Goal: Information Seeking & Learning: Learn about a topic

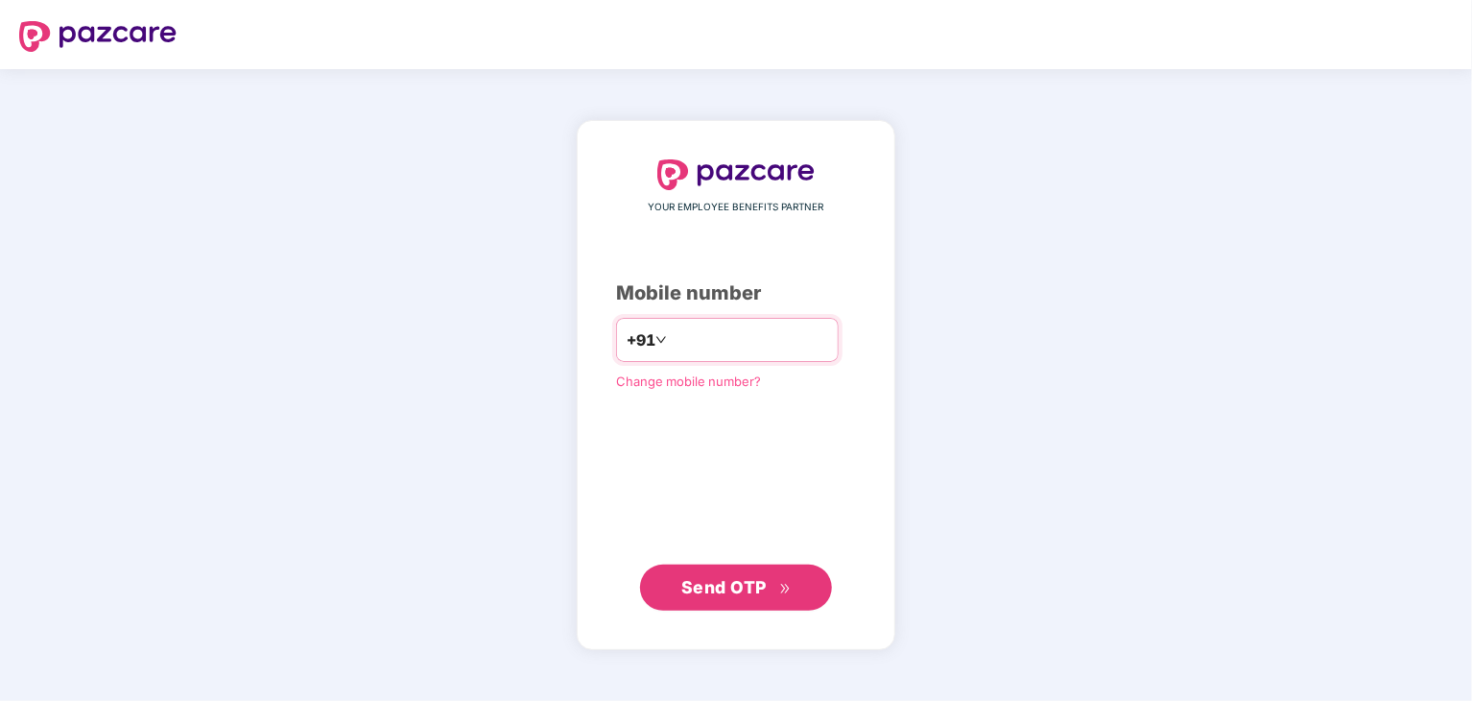
click at [752, 331] on input "number" at bounding box center [749, 339] width 157 height 31
type input "**********"
click at [753, 585] on span "Send OTP" at bounding box center [723, 586] width 85 height 20
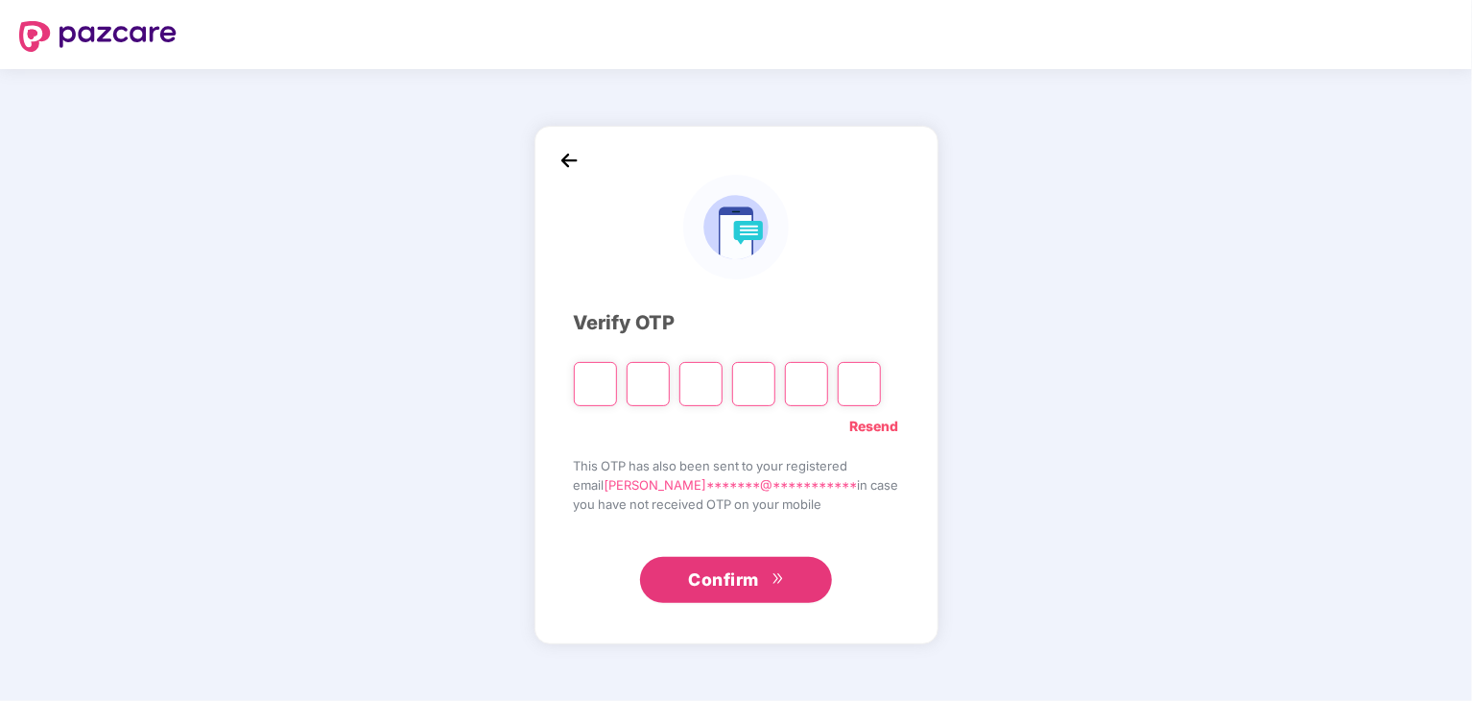
type input "*"
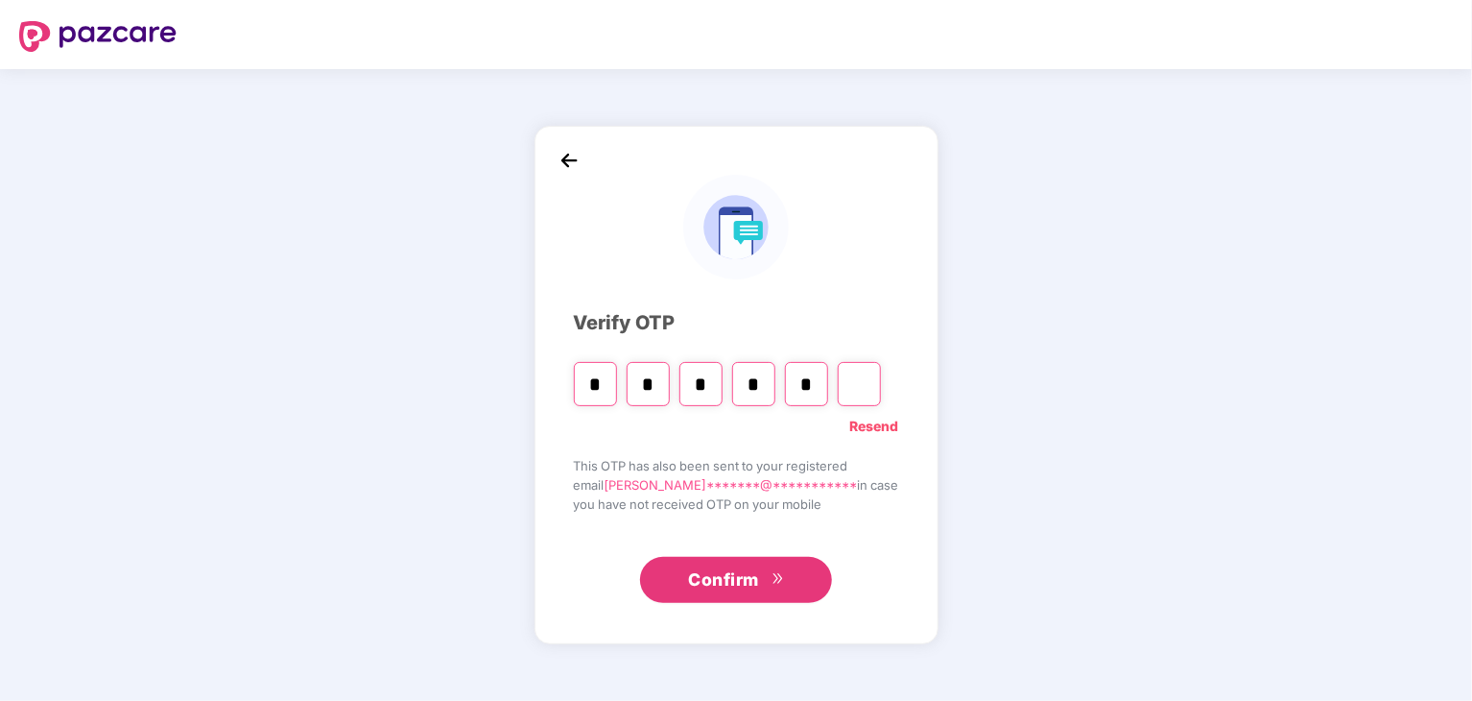
type input "*"
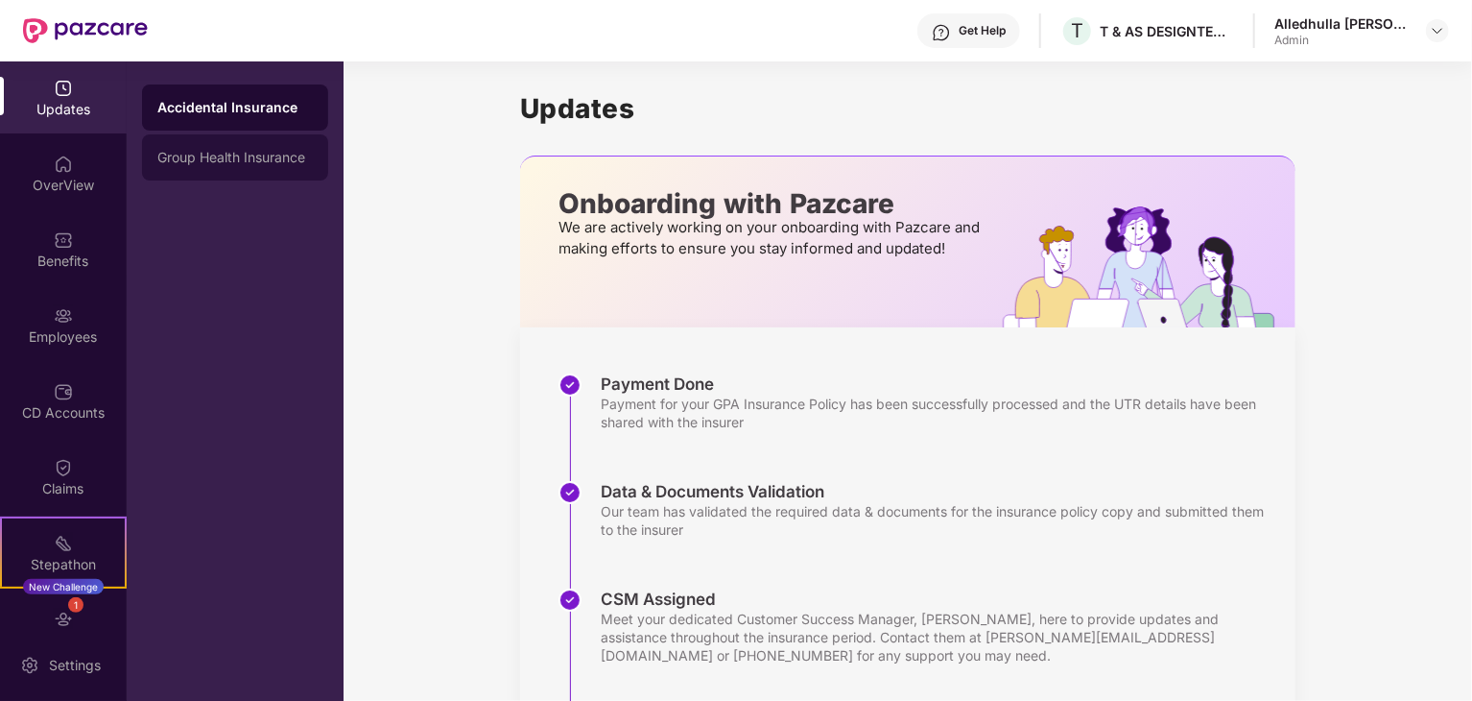
click at [270, 158] on div "Group Health Insurance" at bounding box center [234, 157] width 155 height 15
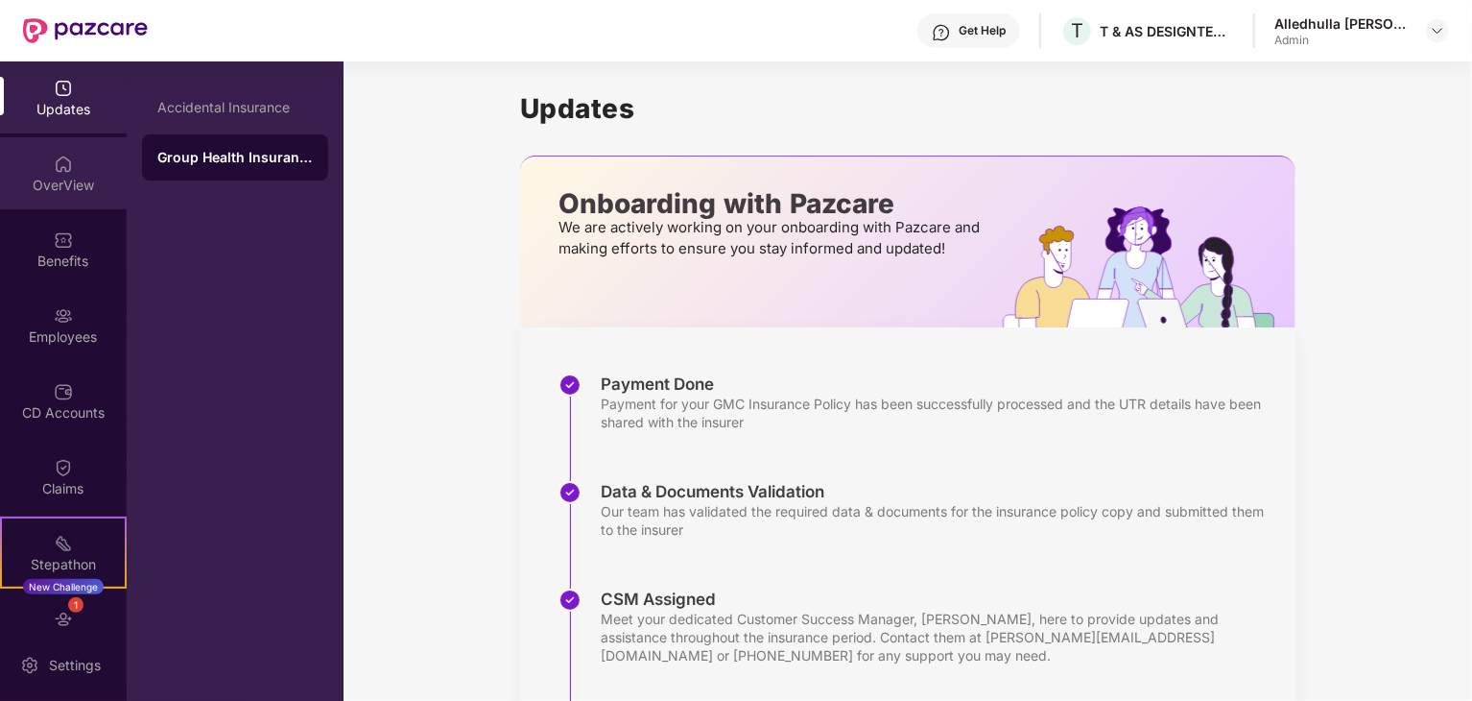
click at [67, 181] on div "OverView" at bounding box center [63, 185] width 127 height 19
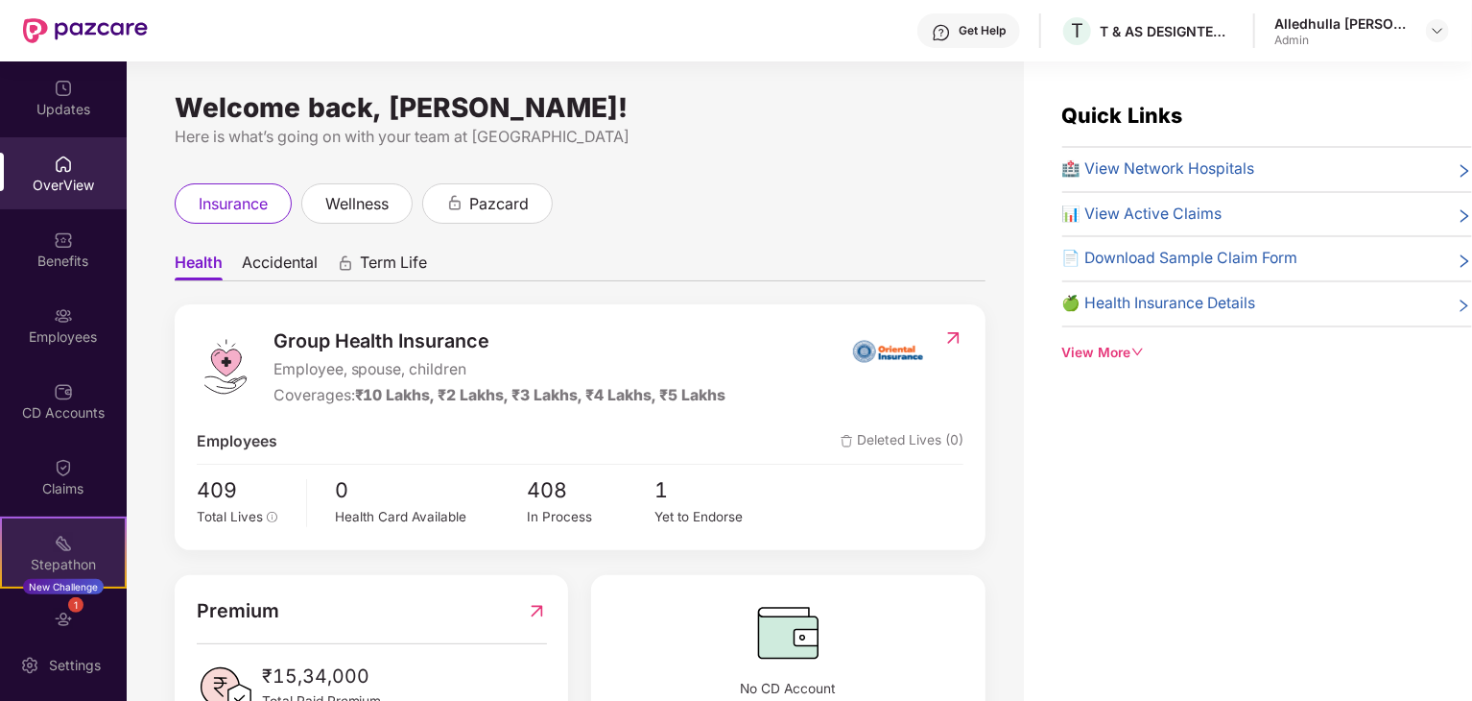
scroll to position [115, 0]
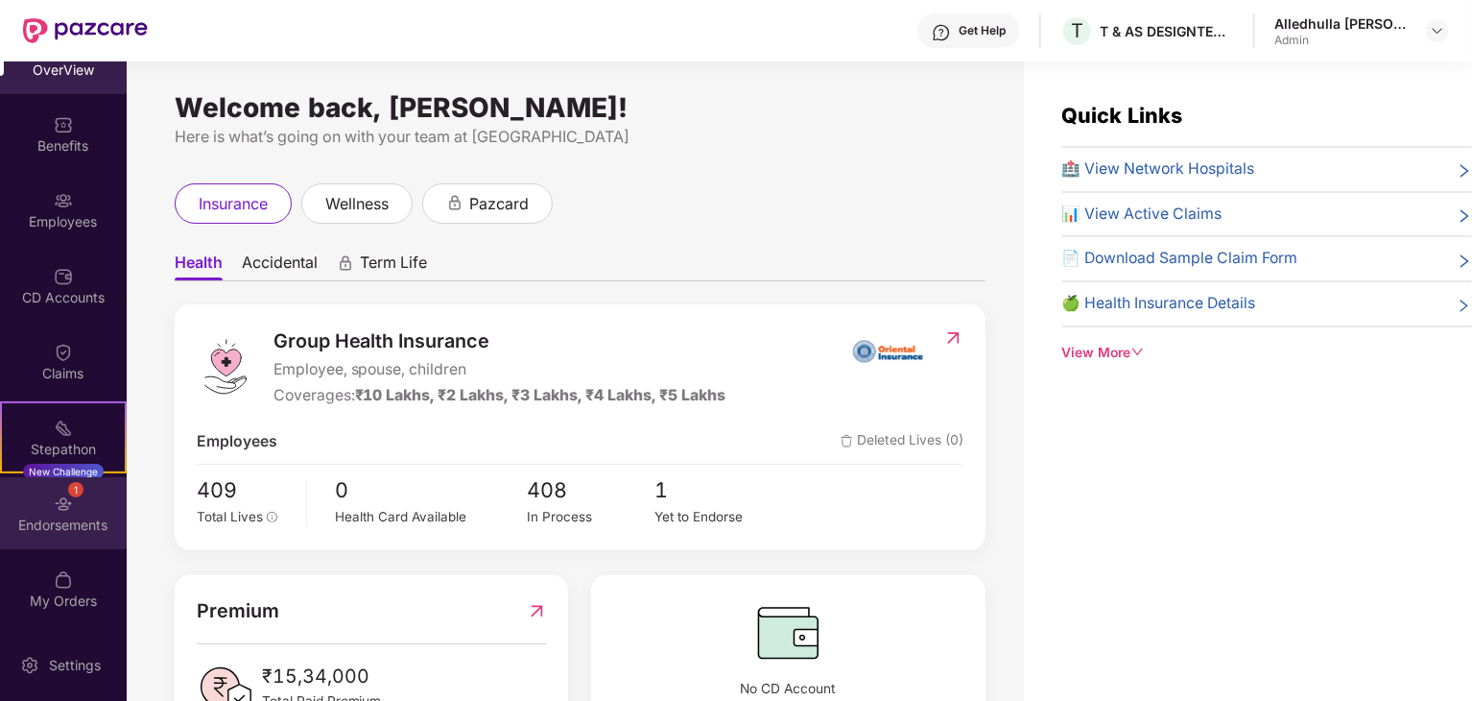
click at [67, 497] on img at bounding box center [63, 503] width 19 height 19
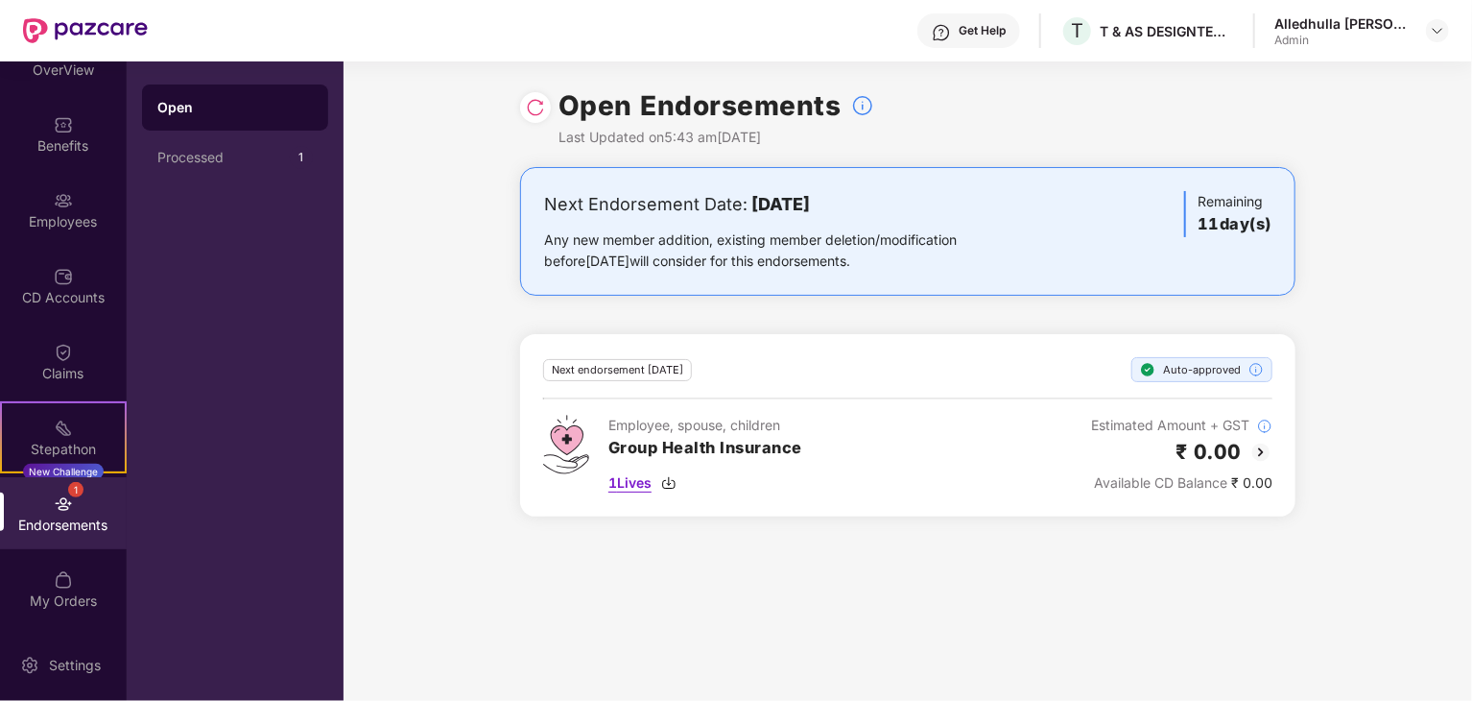
click at [627, 481] on span "1 Lives" at bounding box center [629, 482] width 43 height 21
click at [71, 208] on div "Employees" at bounding box center [63, 210] width 127 height 72
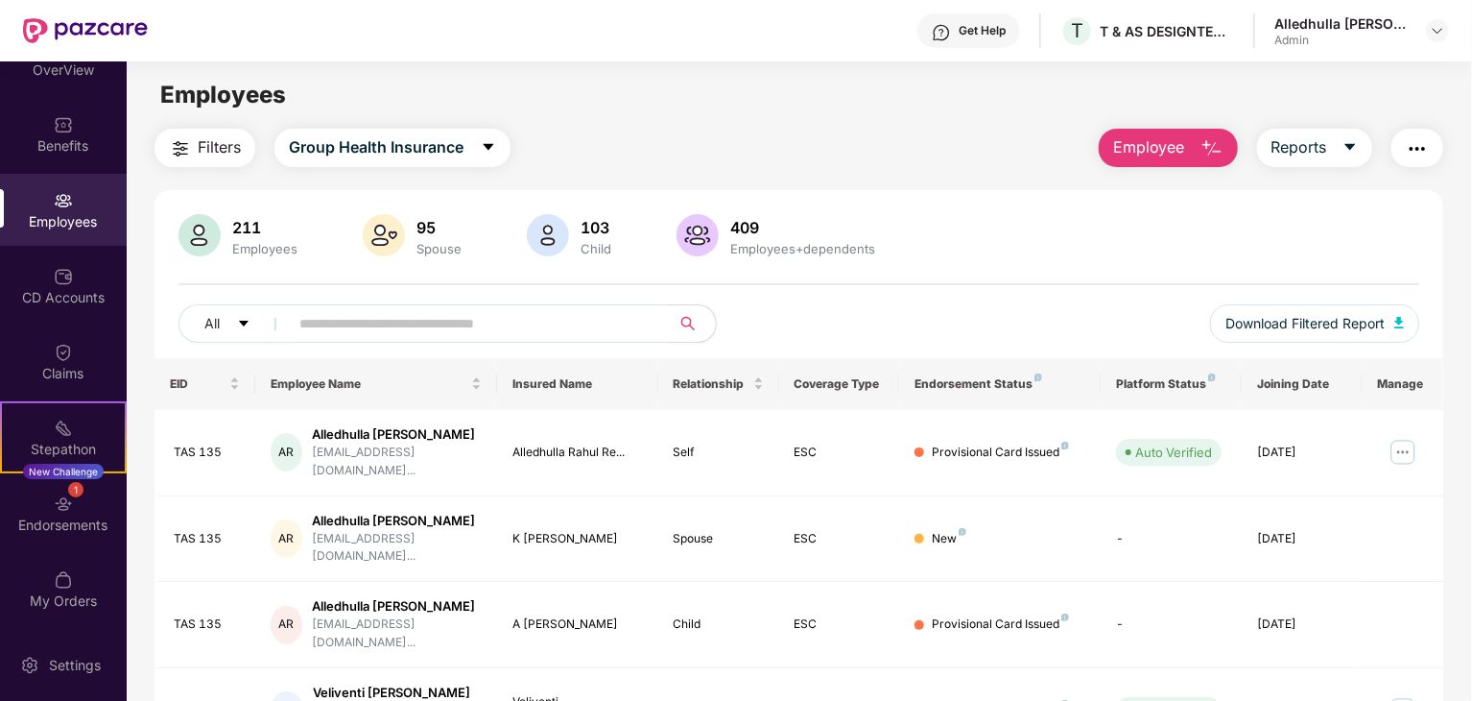
click at [73, 214] on div "Employees" at bounding box center [63, 221] width 127 height 19
click at [66, 139] on div "Benefits" at bounding box center [63, 145] width 127 height 19
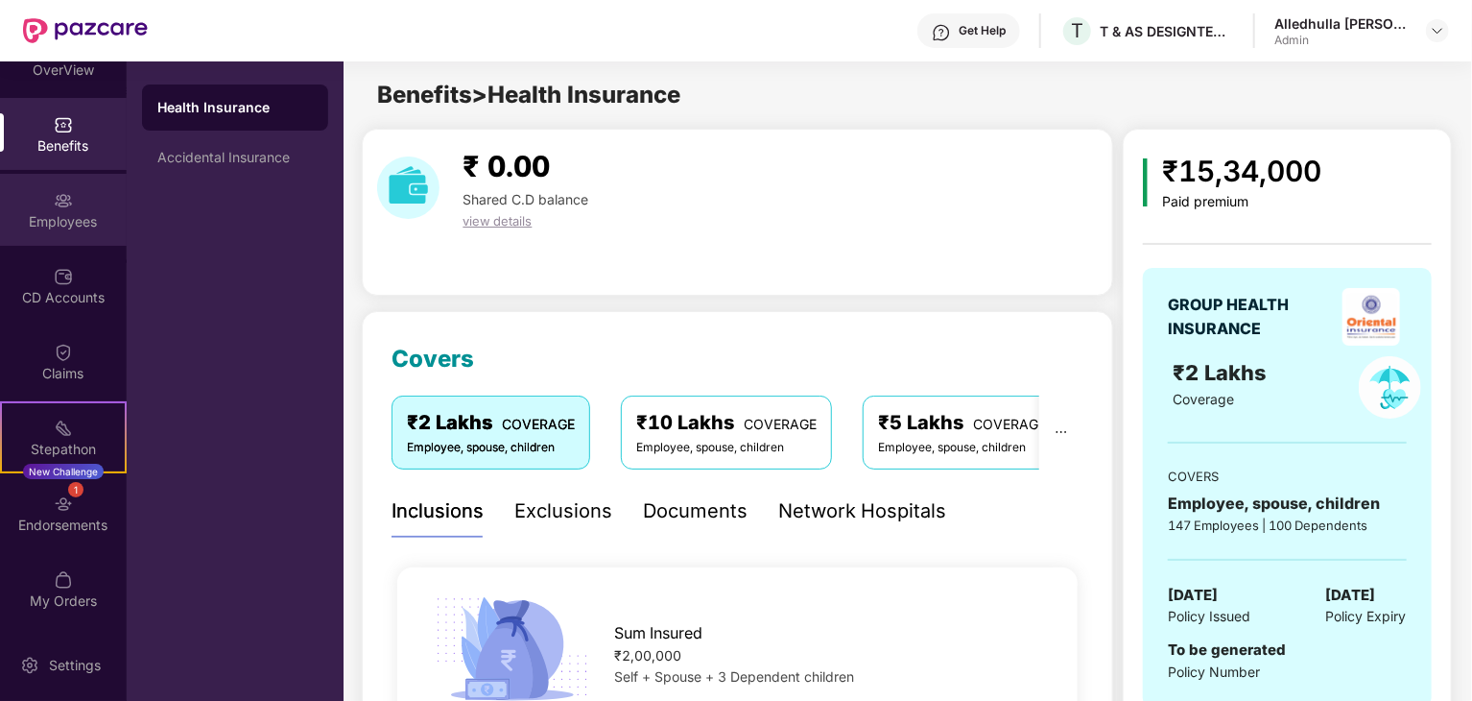
click at [73, 227] on div "Employees" at bounding box center [63, 221] width 127 height 19
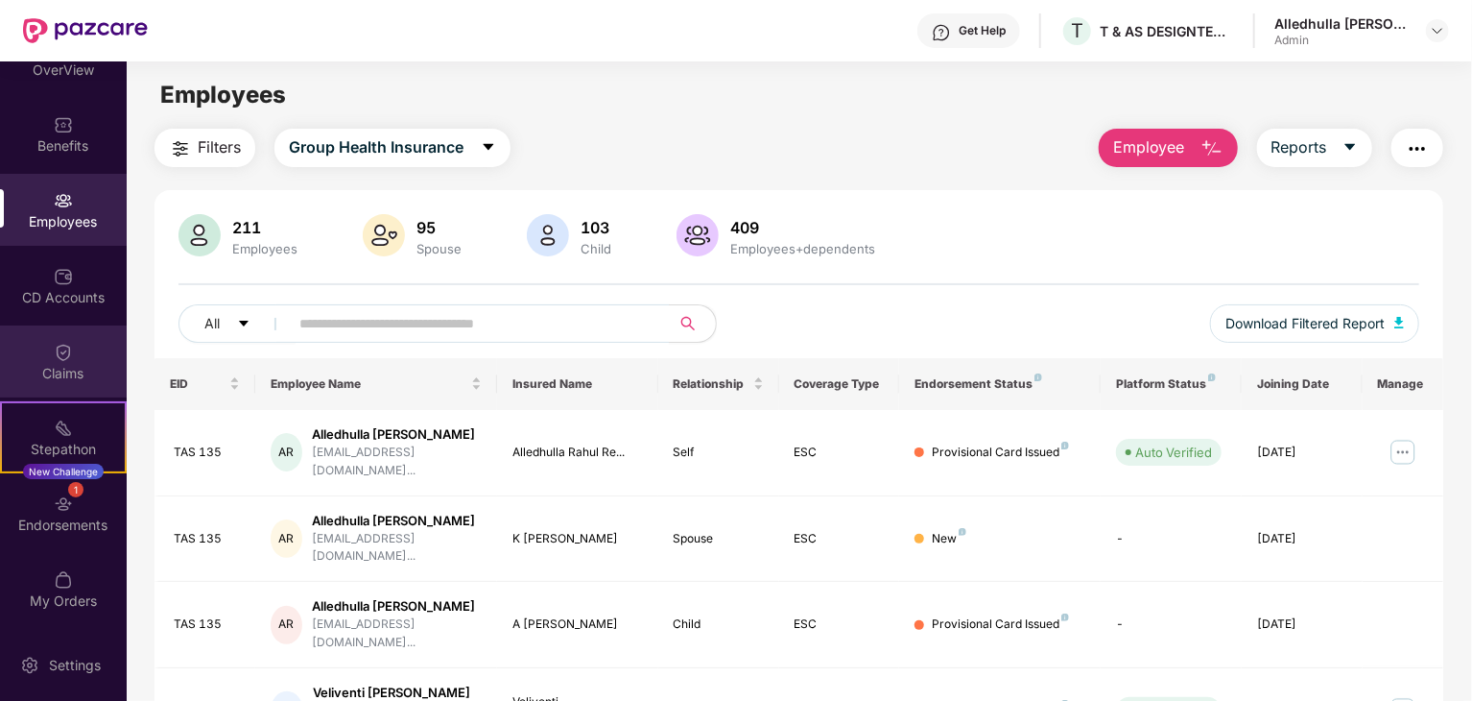
click at [65, 355] on img at bounding box center [63, 352] width 19 height 19
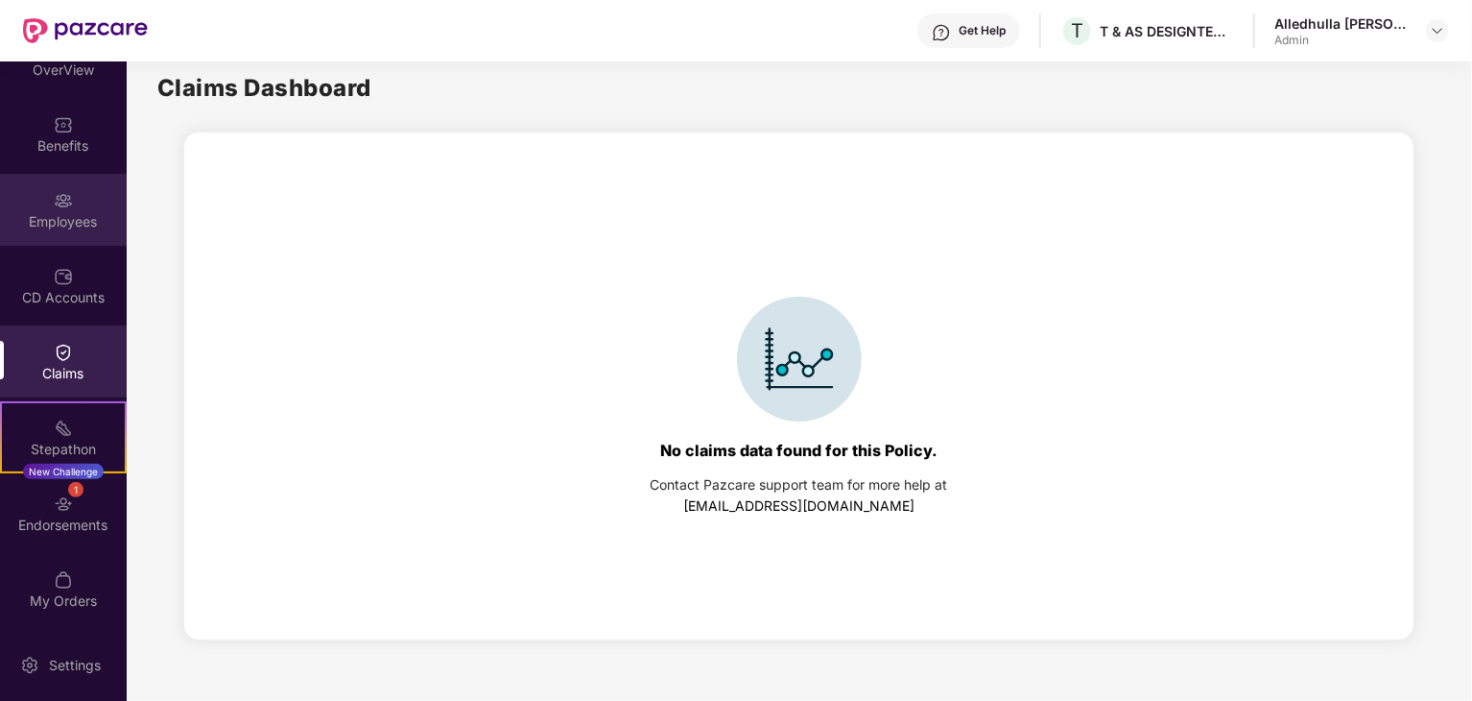
click at [59, 221] on div "Employees" at bounding box center [63, 221] width 127 height 19
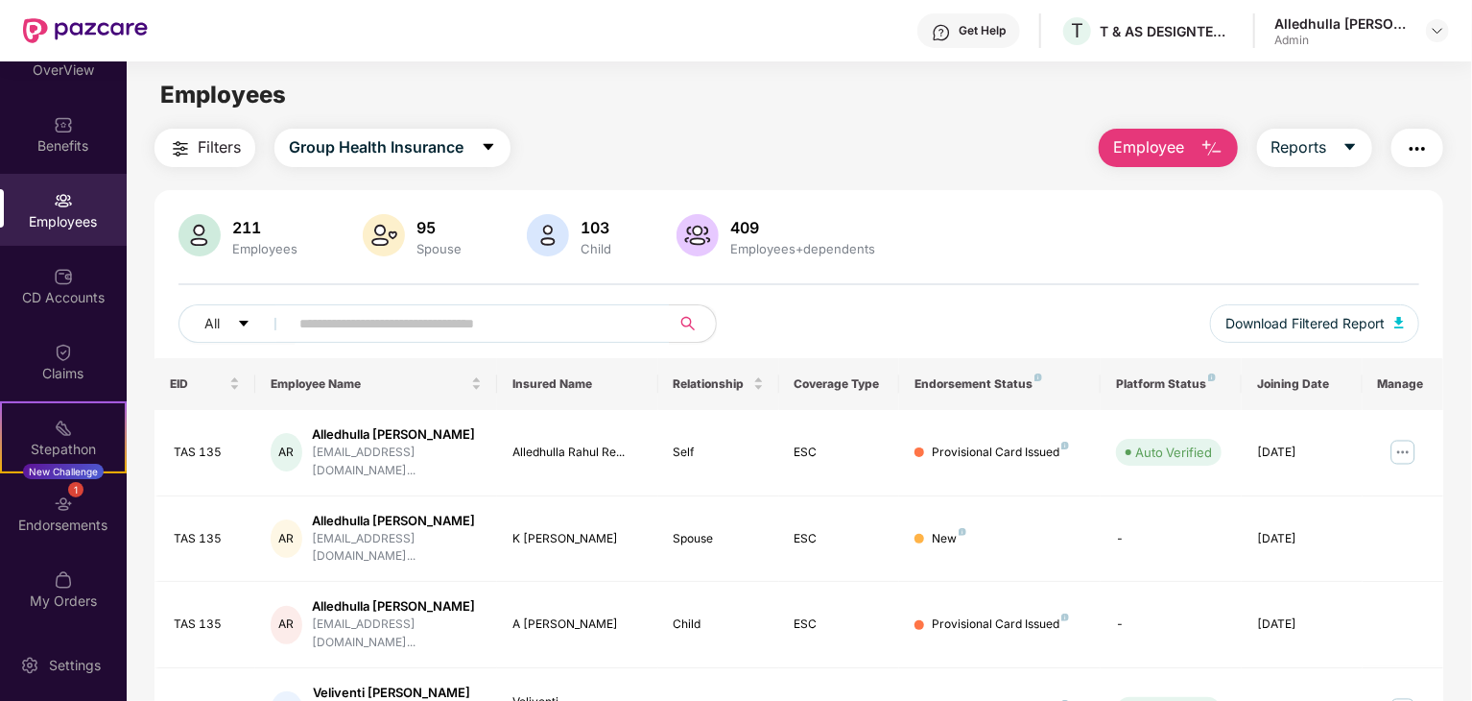
click at [1432, 146] on button "button" at bounding box center [1417, 148] width 52 height 38
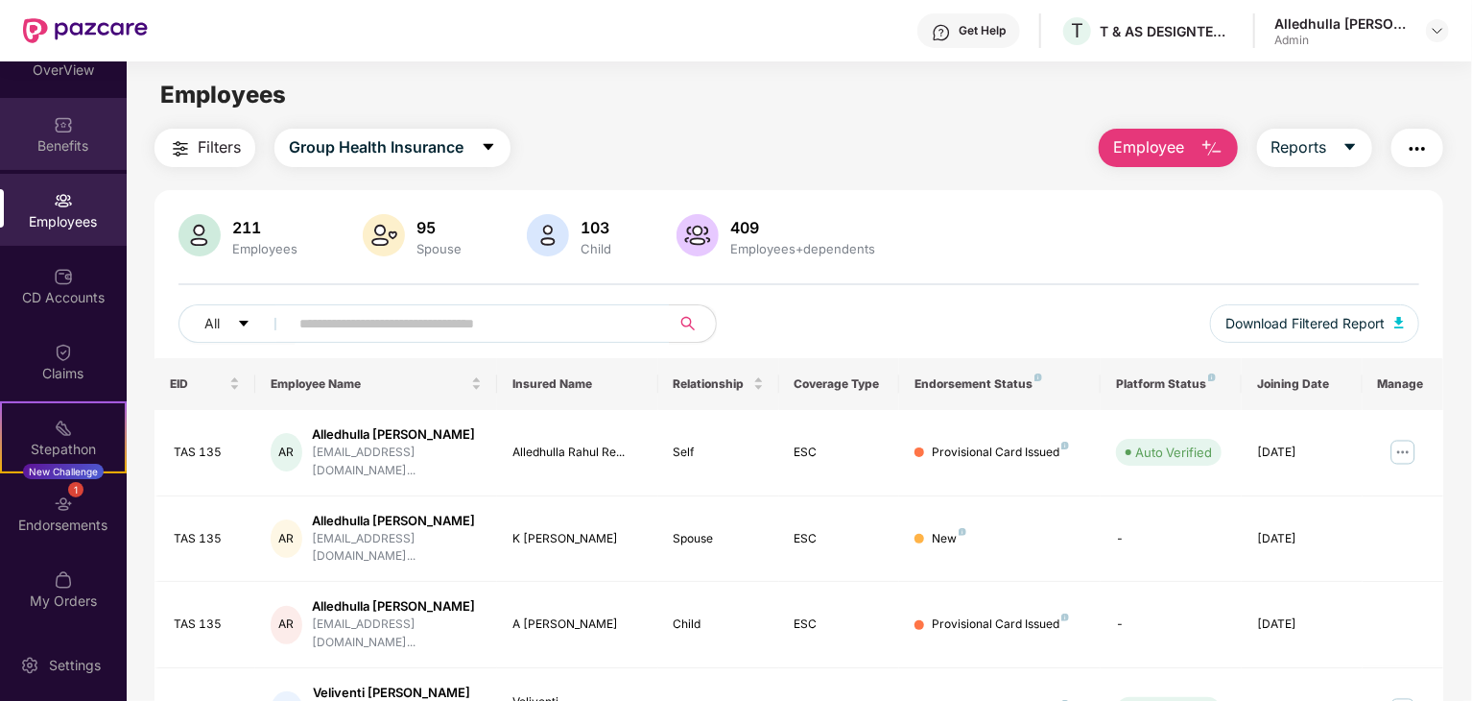
click at [80, 136] on div "Benefits" at bounding box center [63, 145] width 127 height 19
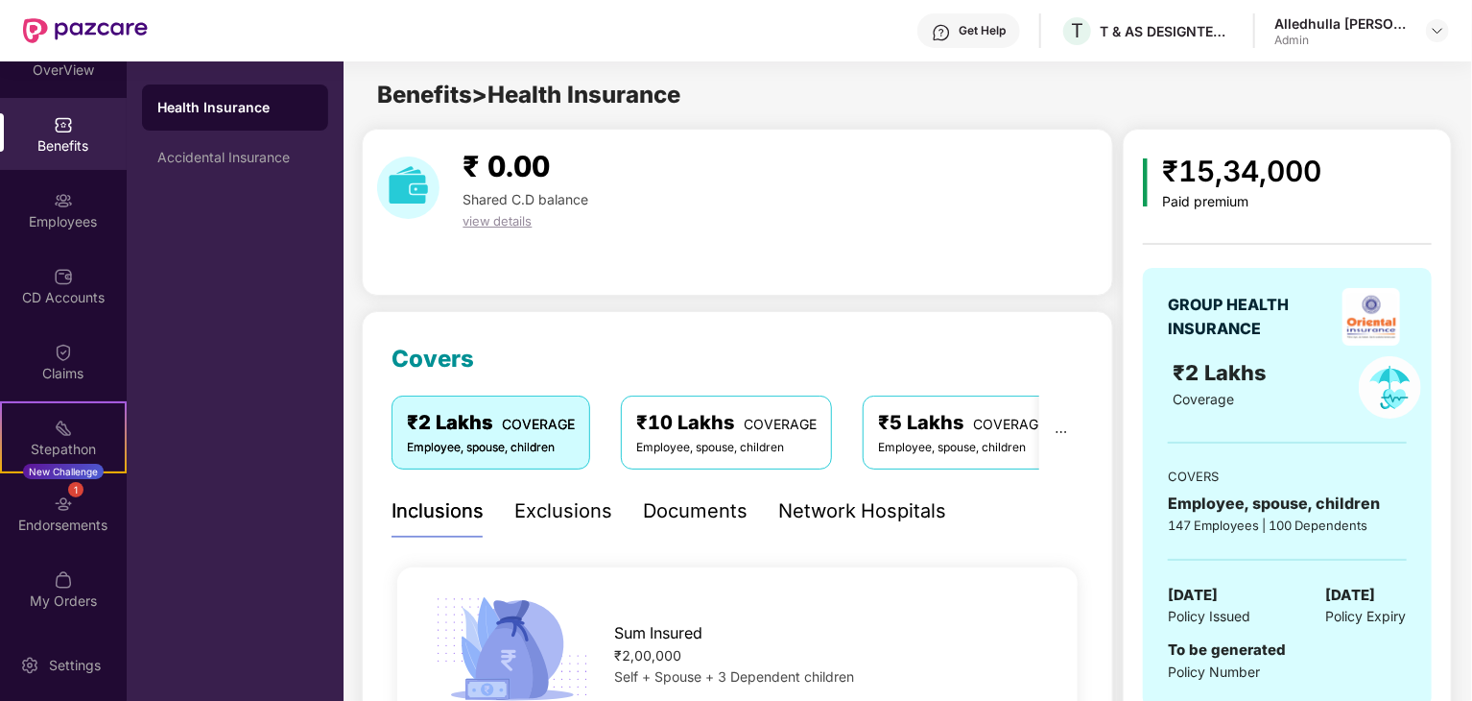
click at [549, 515] on div "Exclusions" at bounding box center [563, 511] width 98 height 30
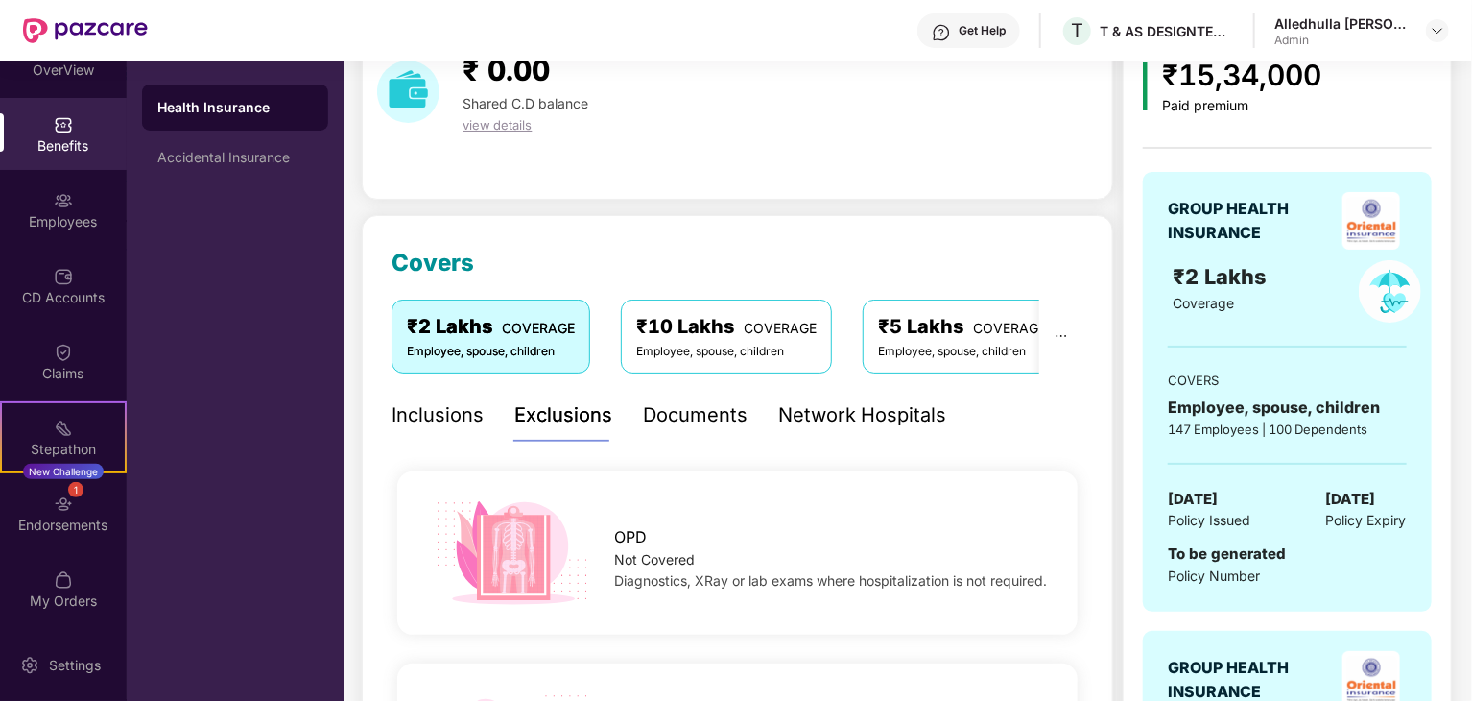
scroll to position [192, 0]
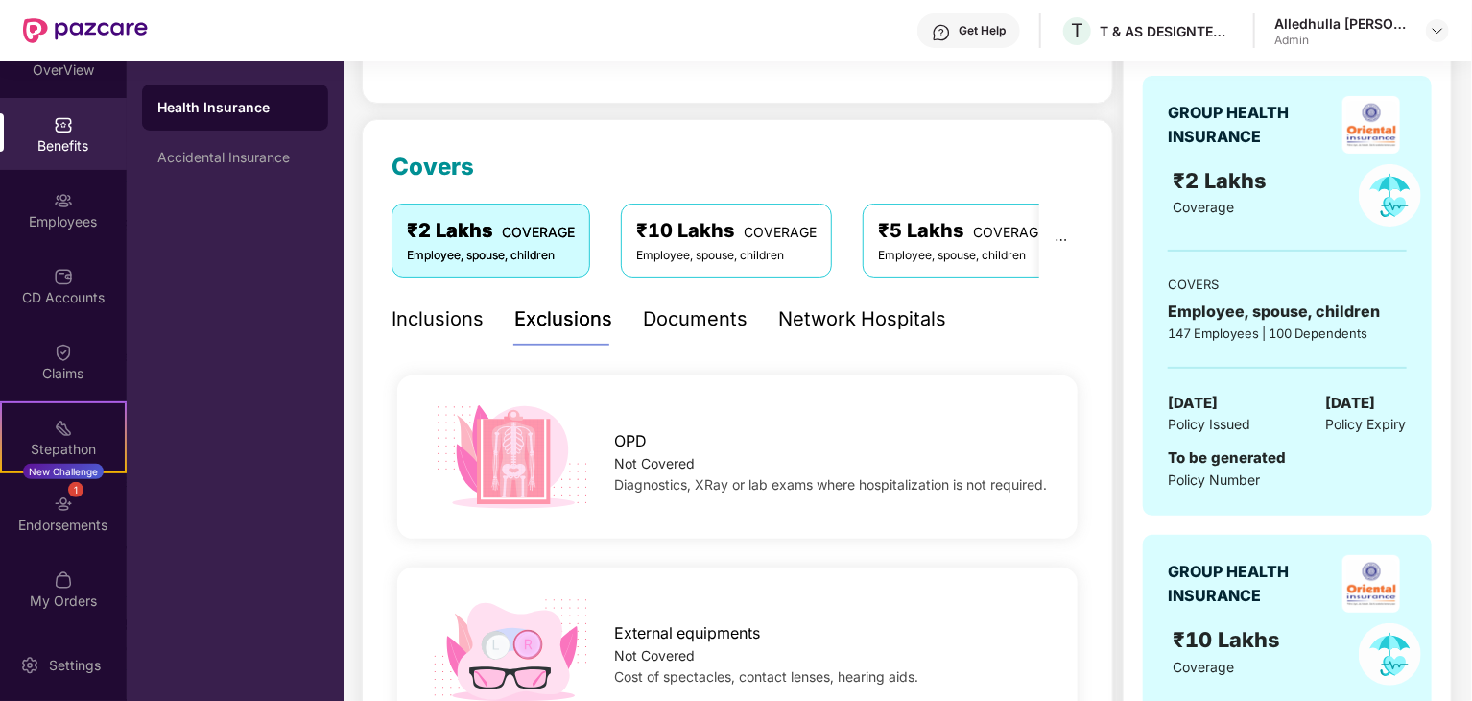
click at [697, 339] on div "Documents" at bounding box center [695, 319] width 105 height 53
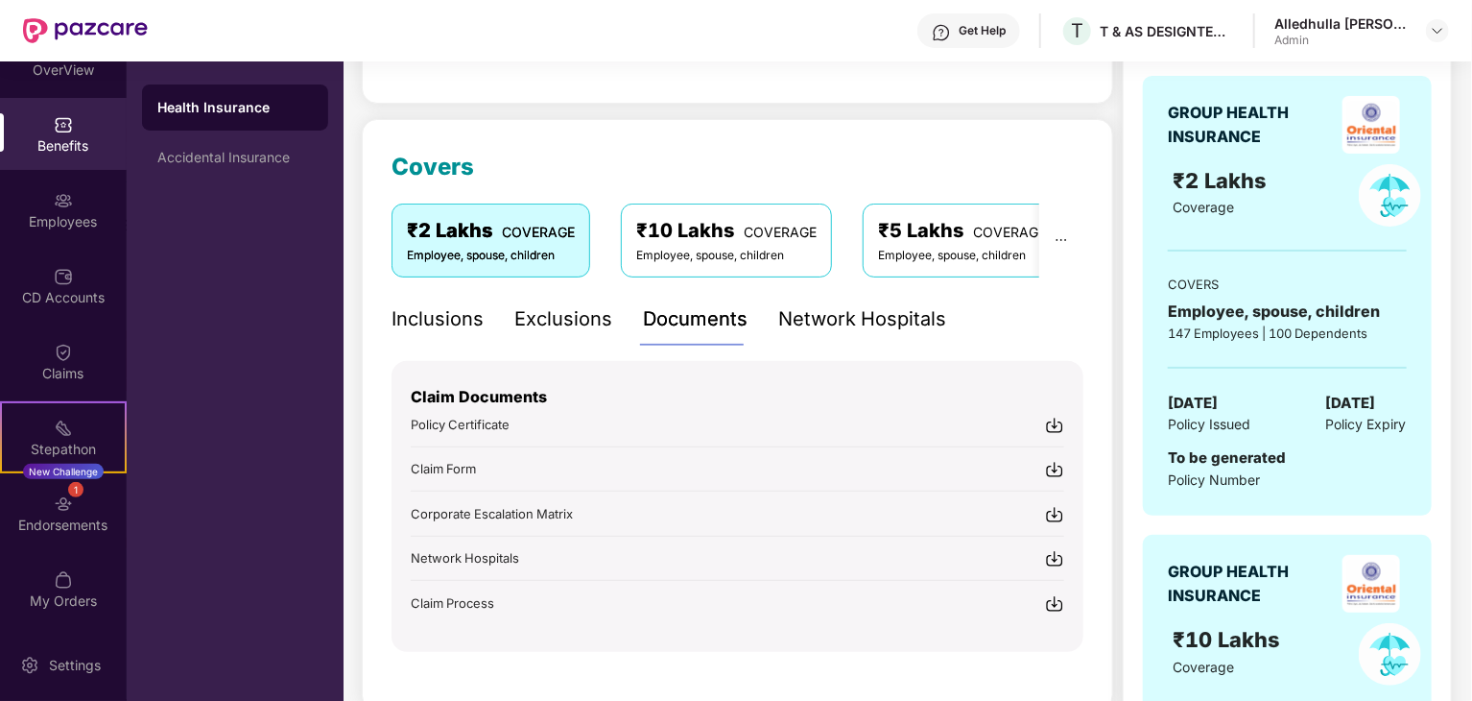
click at [1059, 427] on img at bounding box center [1054, 425] width 19 height 19
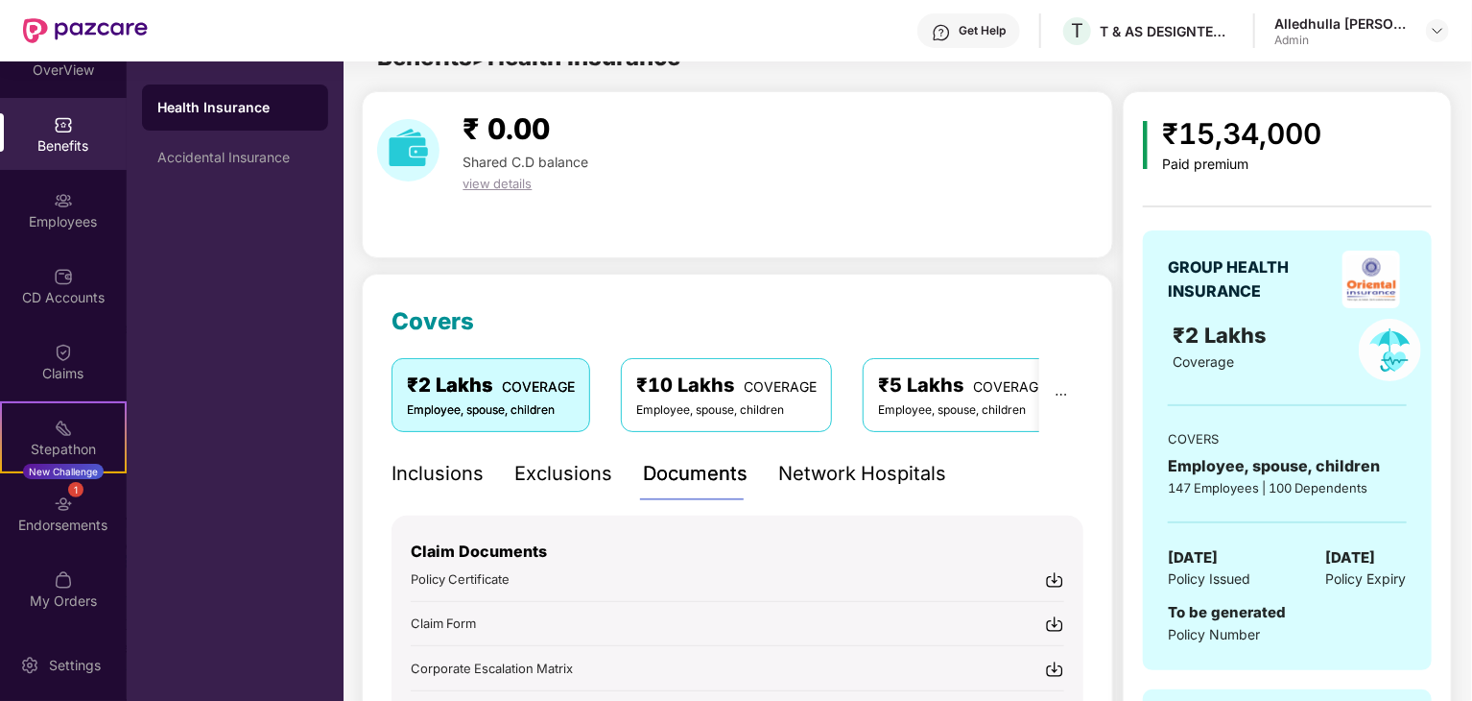
scroll to position [0, 0]
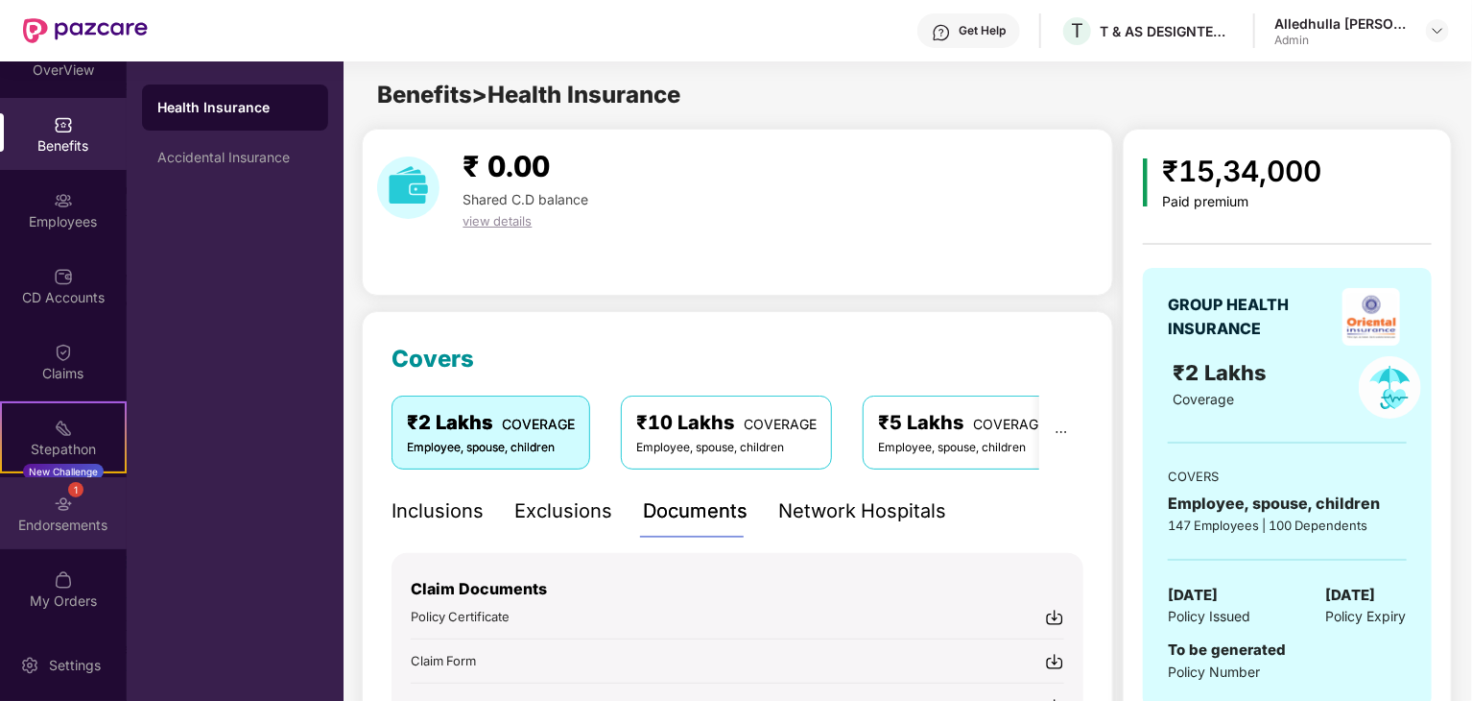
click at [46, 504] on div "1 Endorsements" at bounding box center [63, 513] width 127 height 72
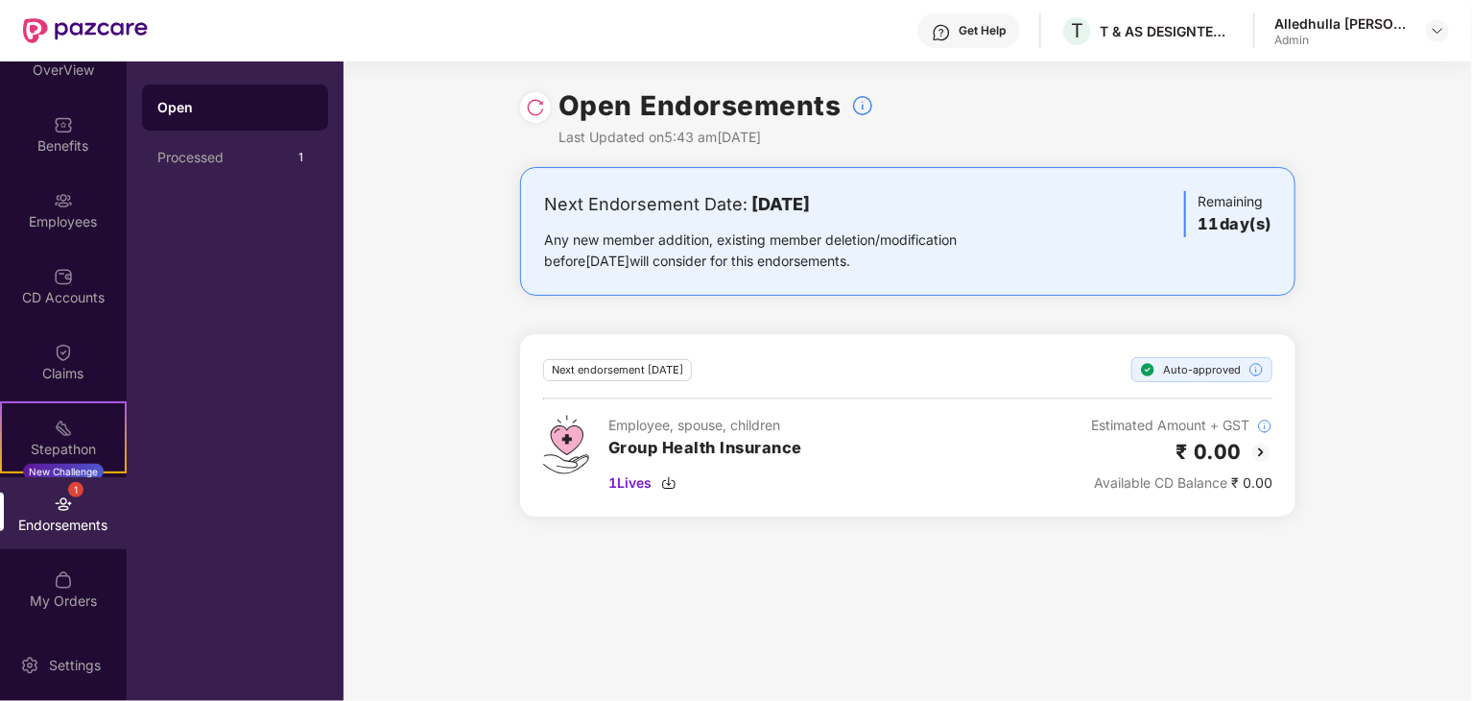
click at [539, 110] on img at bounding box center [535, 107] width 19 height 19
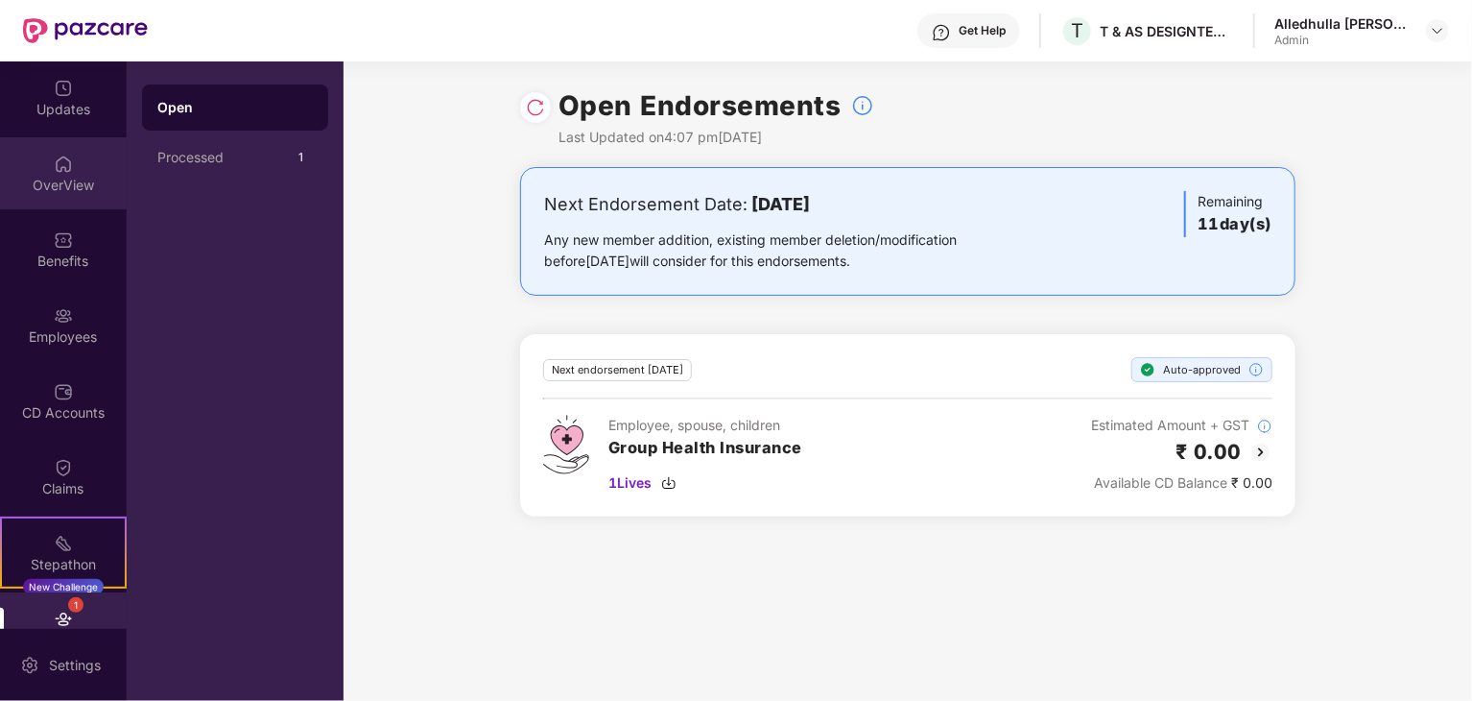
click at [60, 169] on img at bounding box center [63, 164] width 19 height 19
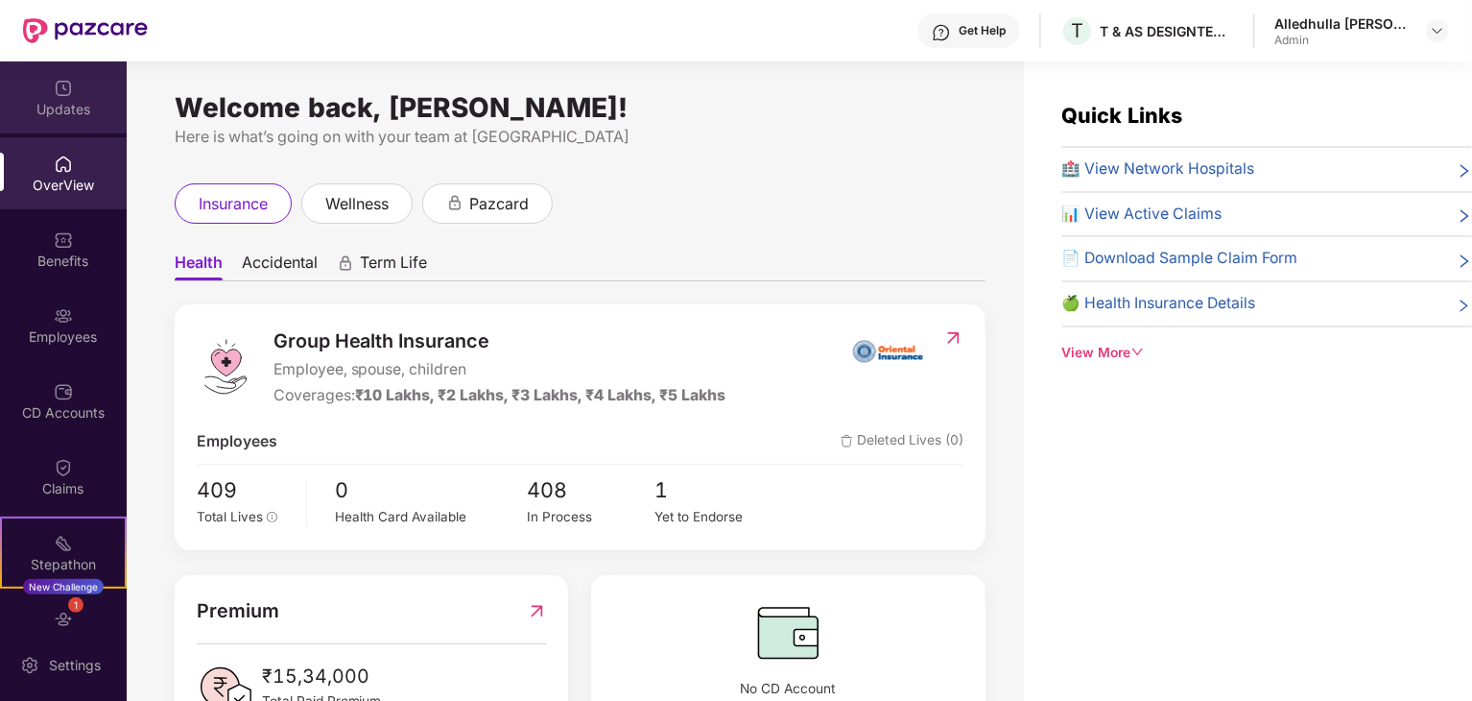
click at [77, 103] on div "Updates" at bounding box center [63, 109] width 127 height 19
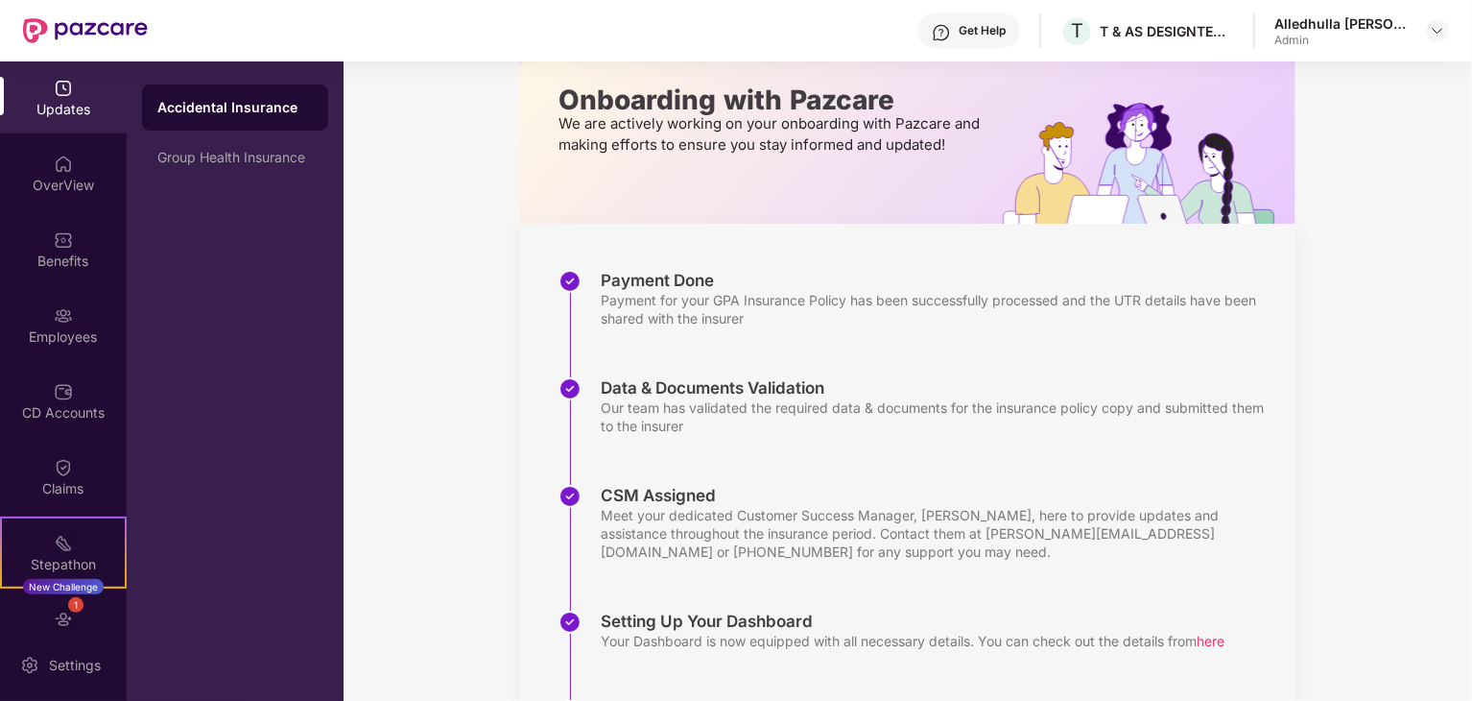
scroll to position [230, 0]
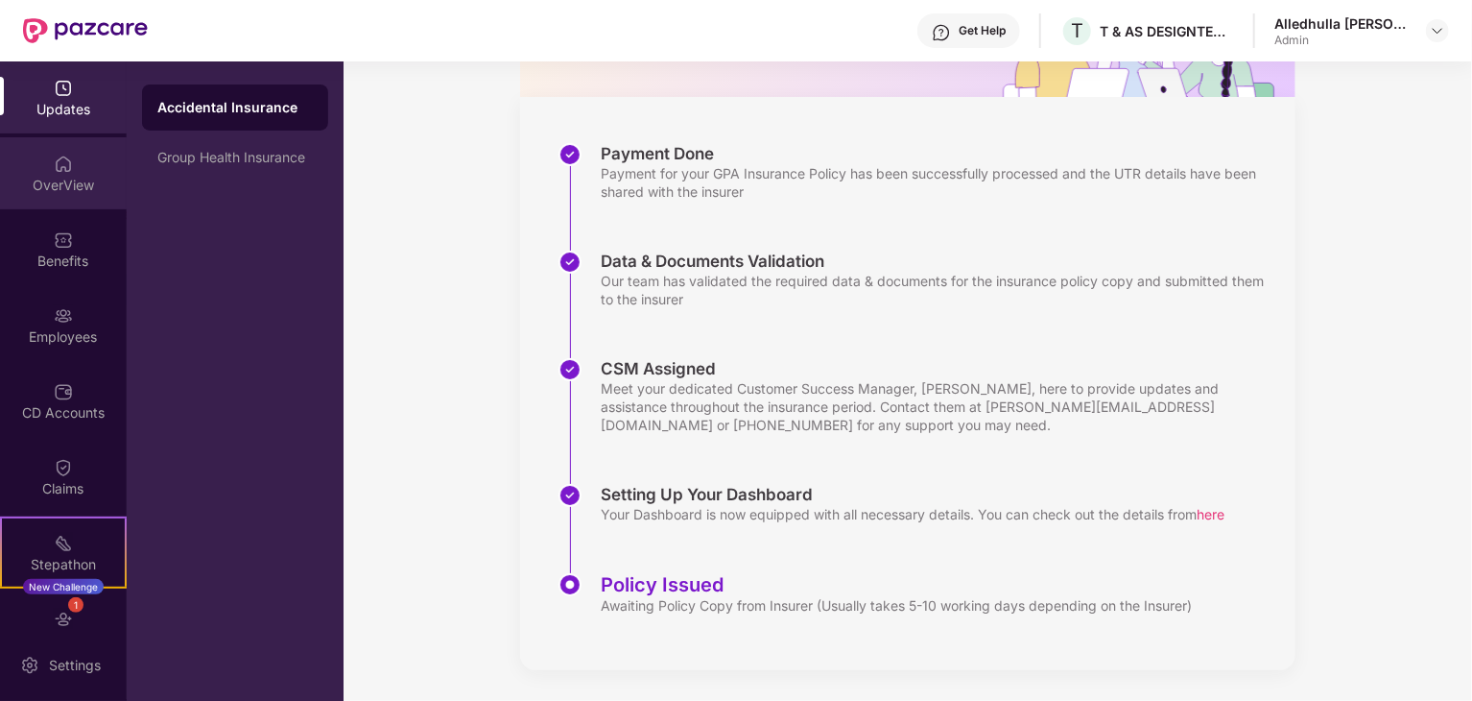
click at [61, 176] on div "OverView" at bounding box center [63, 185] width 127 height 19
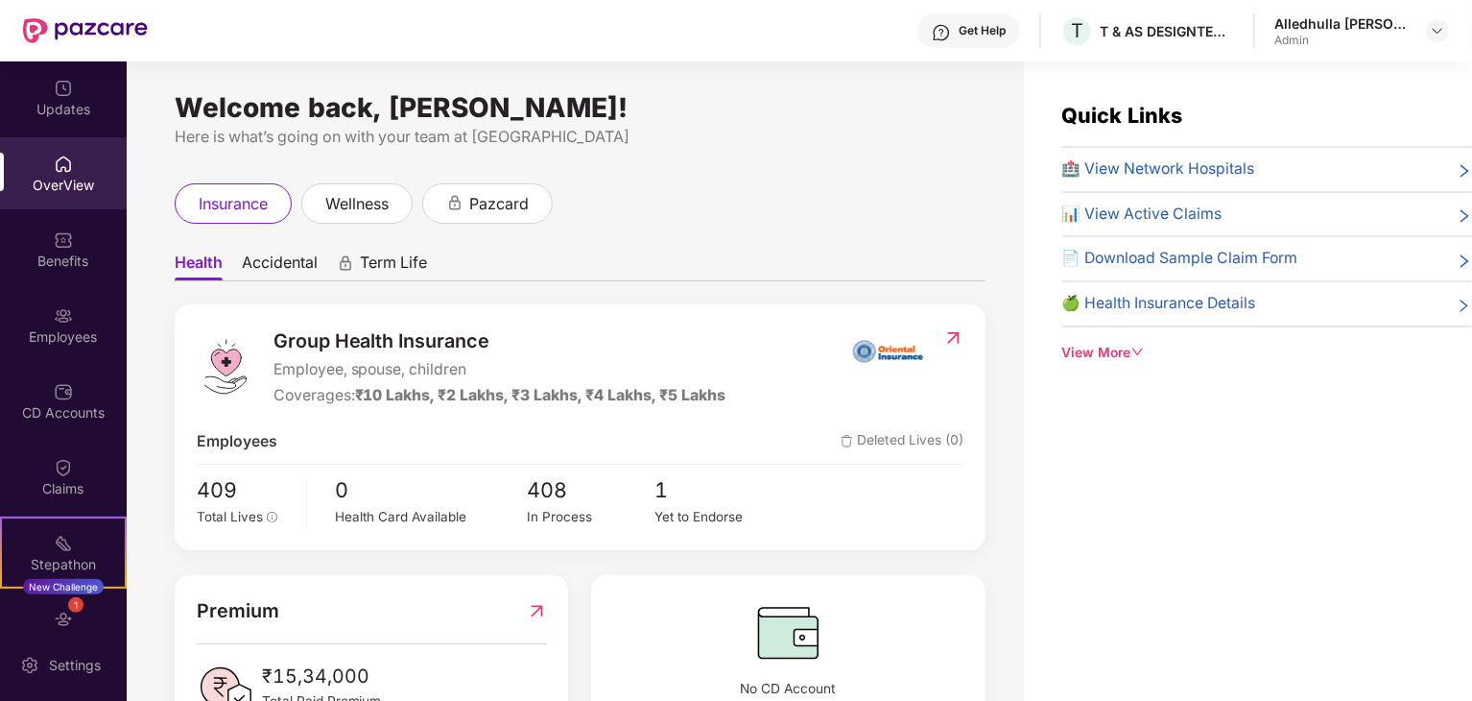
click at [267, 258] on span "Accidental" at bounding box center [280, 266] width 76 height 28
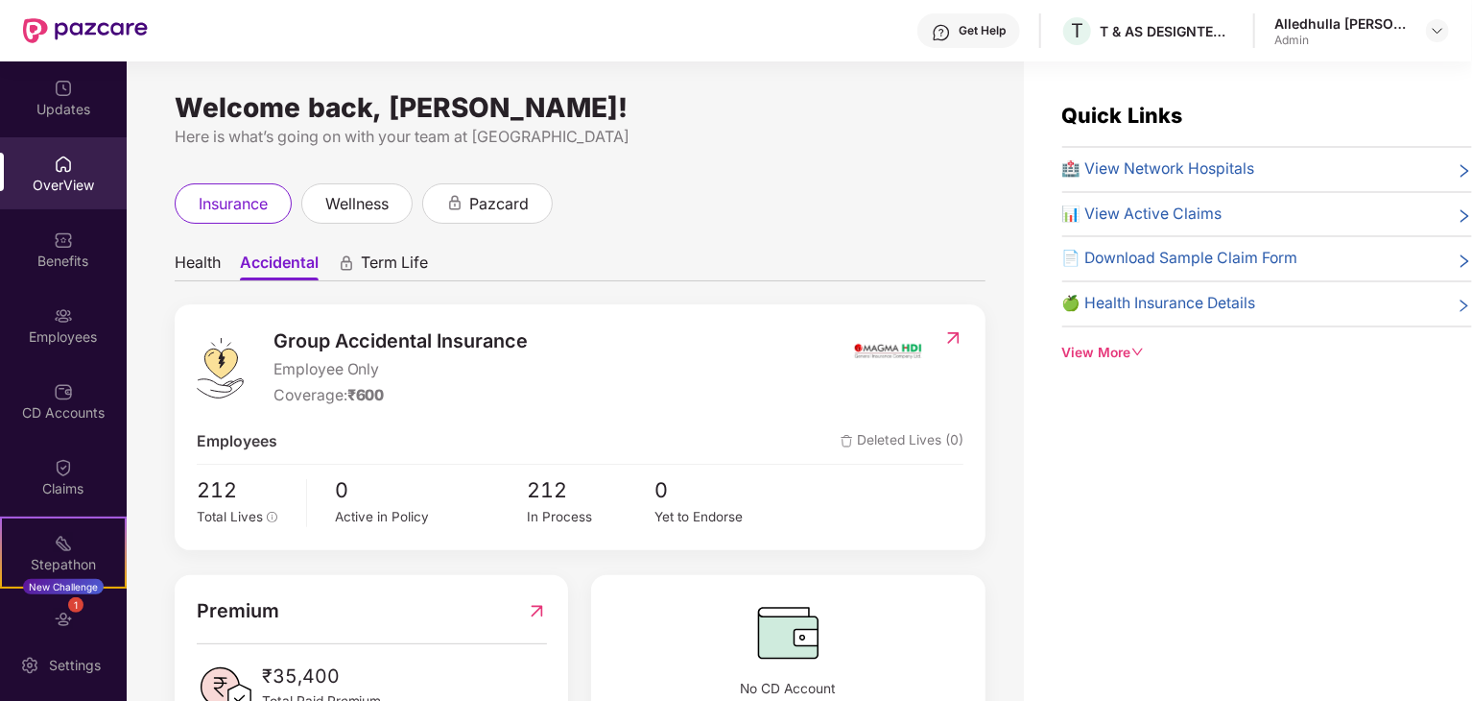
click at [202, 258] on span "Health" at bounding box center [198, 266] width 46 height 28
